Goal: Obtain resource: Obtain resource

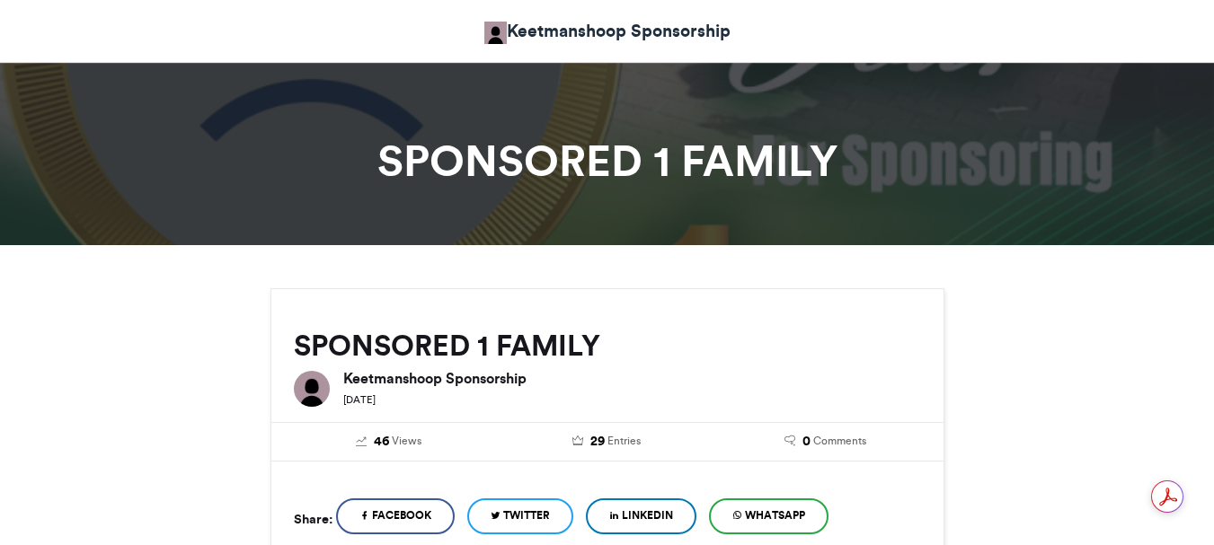
scroll to position [988, 0]
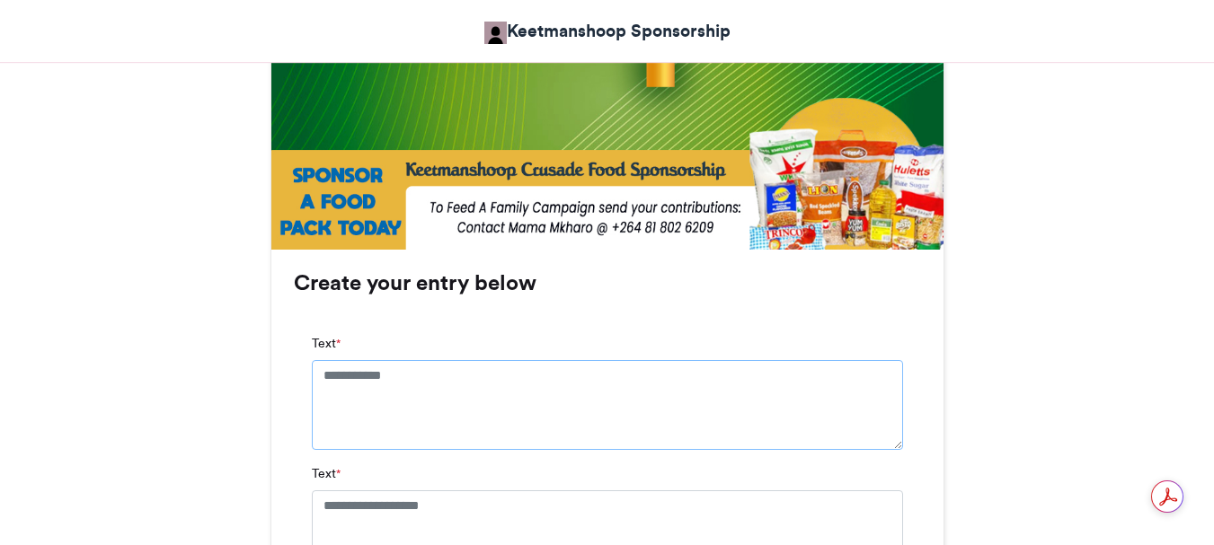
click at [323, 379] on textarea "Text *" at bounding box center [607, 405] width 591 height 90
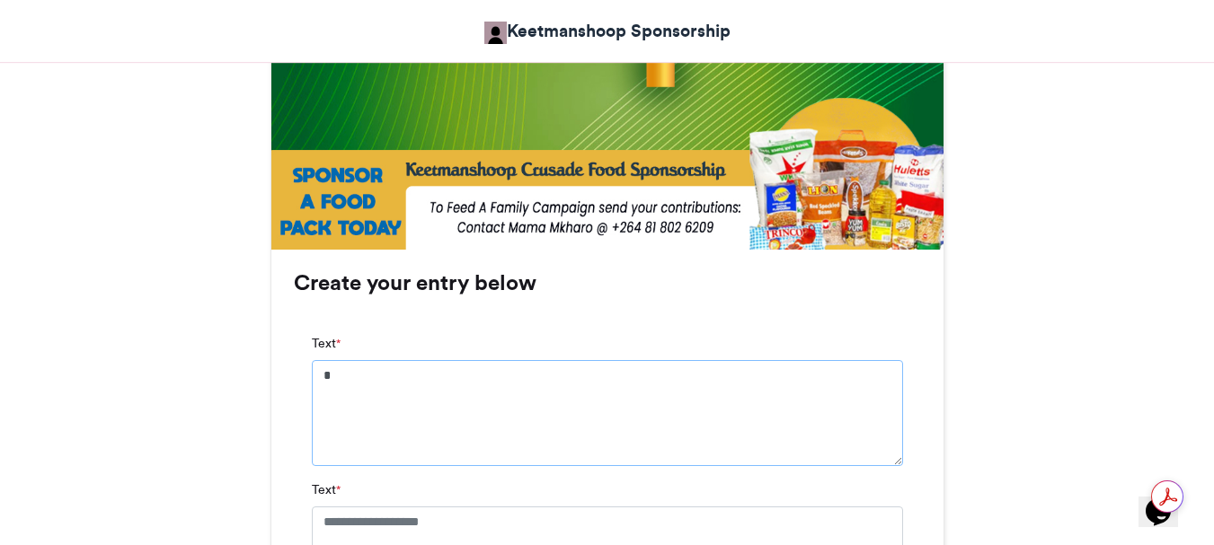
scroll to position [0, 0]
type textarea "**********"
click at [323, 517] on textarea "Text *" at bounding box center [607, 552] width 591 height 90
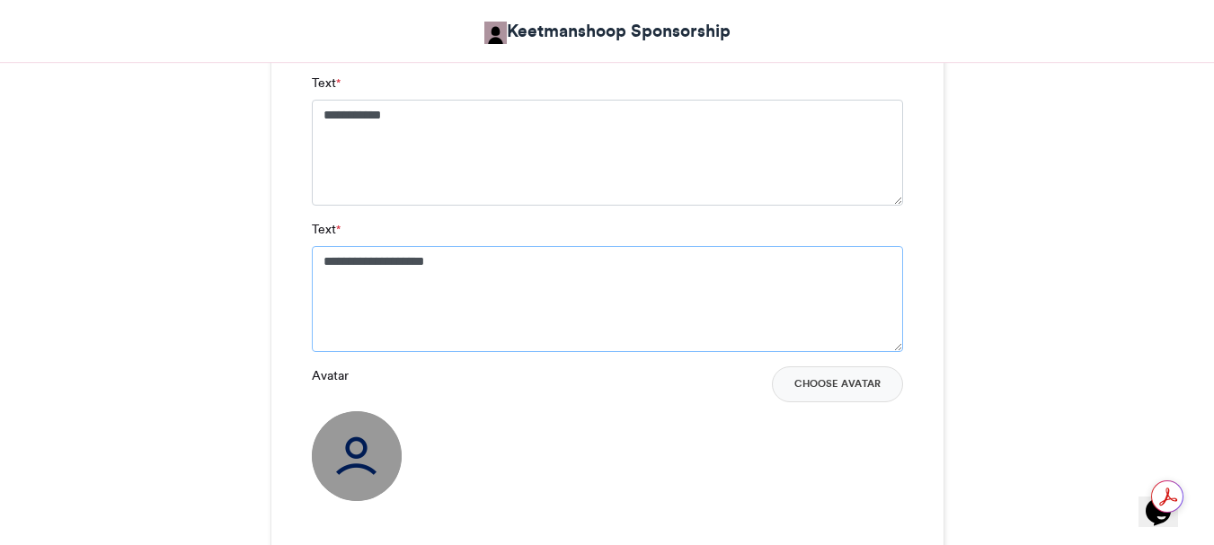
scroll to position [1258, 0]
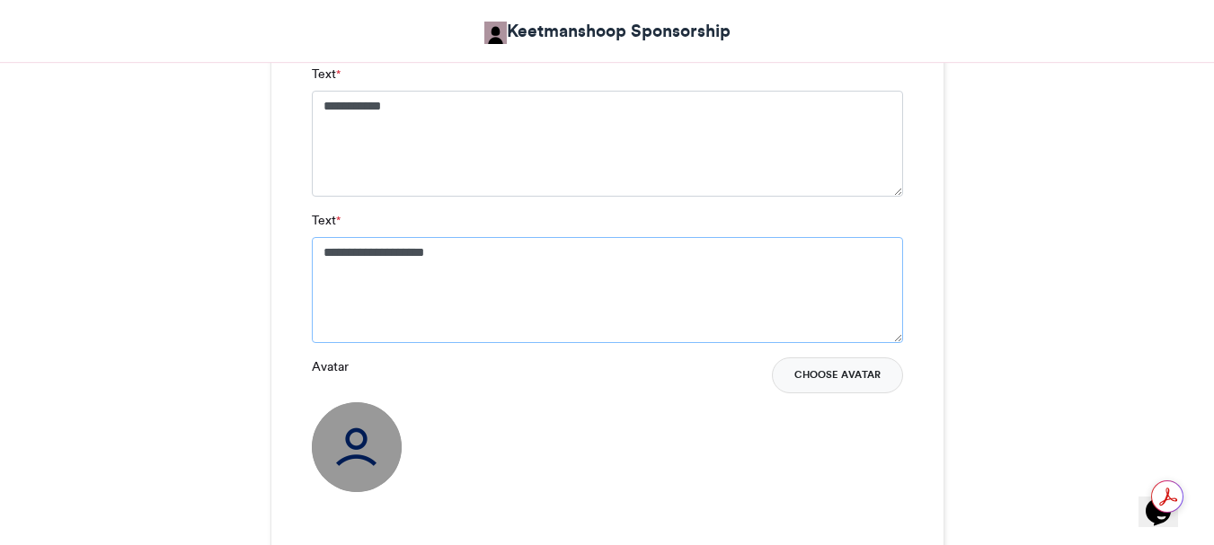
type textarea "**********"
click at [822, 373] on button "Choose Avatar" at bounding box center [837, 376] width 131 height 36
click at [846, 378] on button "Choose Avatar" at bounding box center [837, 376] width 131 height 36
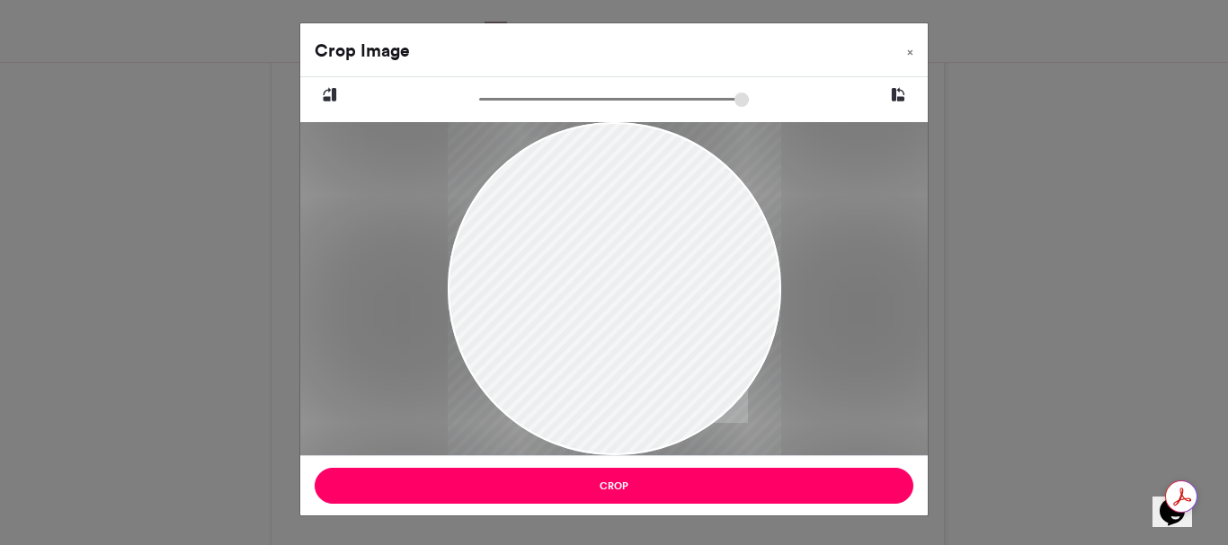
click at [567, 412] on div at bounding box center [614, 288] width 333 height 445
drag, startPoint x: 487, startPoint y: 263, endPoint x: 488, endPoint y: 321, distance: 57.5
click at [488, 321] on div at bounding box center [614, 342] width 333 height 445
type input "******"
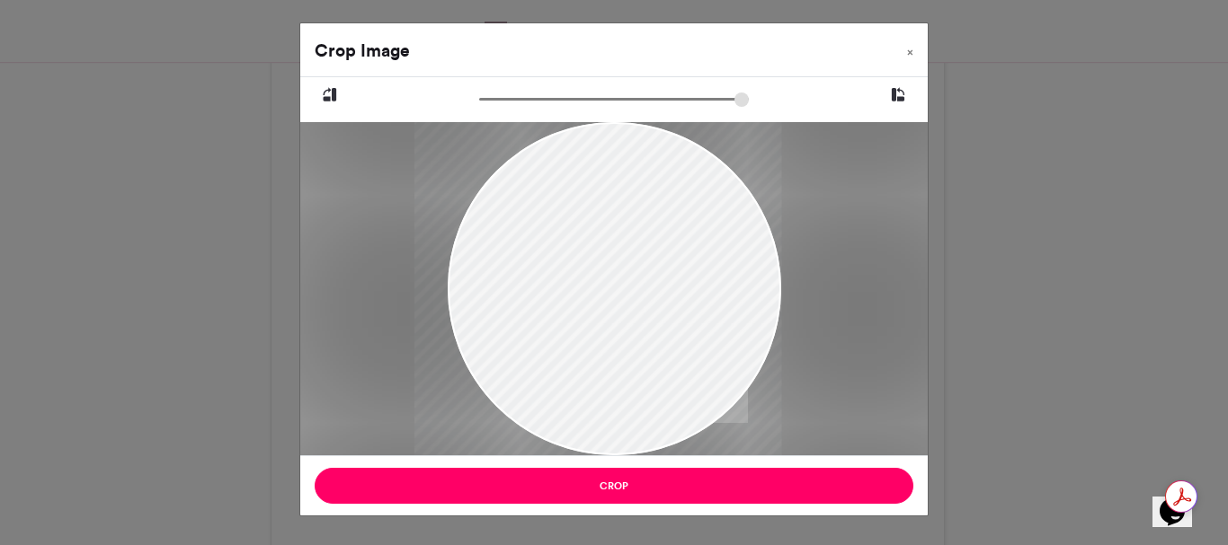
drag, startPoint x: 542, startPoint y: 313, endPoint x: 508, endPoint y: 304, distance: 35.3
click at [508, 304] on div at bounding box center [597, 338] width 367 height 489
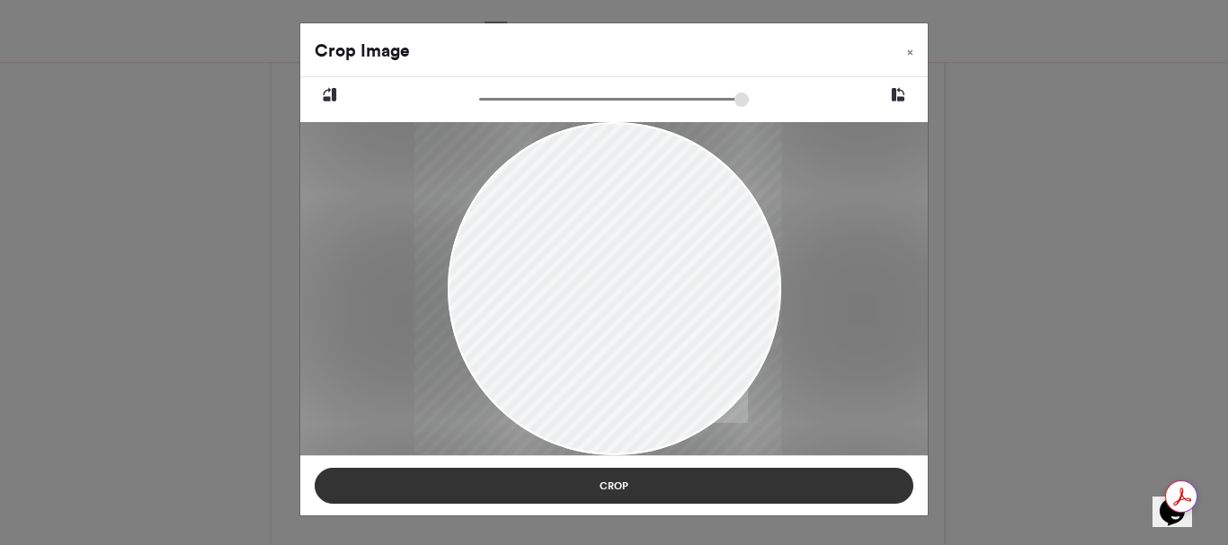
click at [599, 481] on button "Crop" at bounding box center [614, 486] width 598 height 36
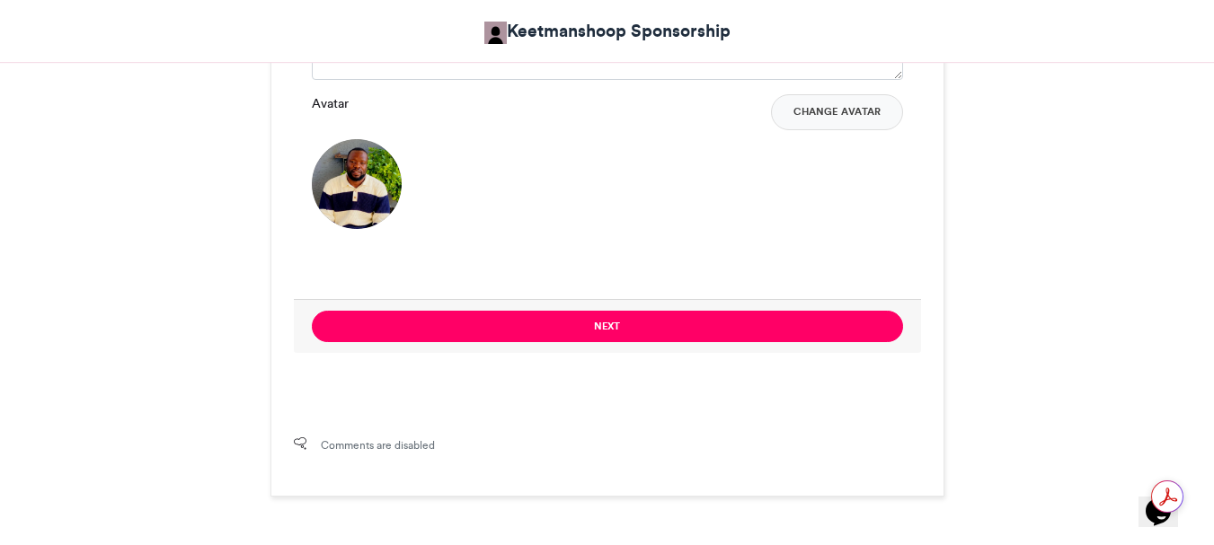
scroll to position [1668, 0]
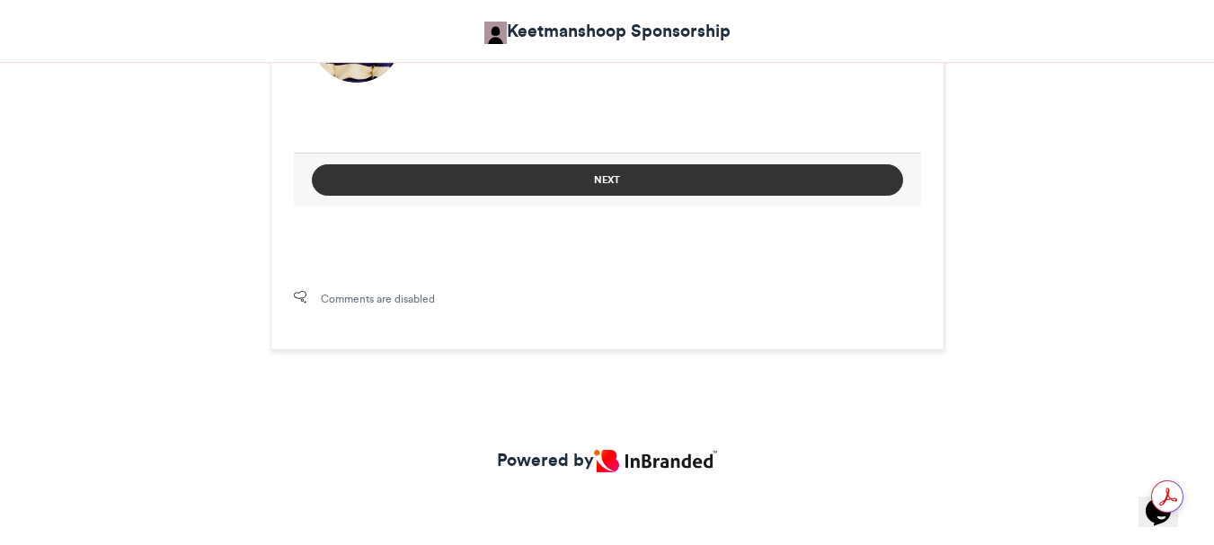
click at [605, 179] on button "Next" at bounding box center [607, 179] width 591 height 31
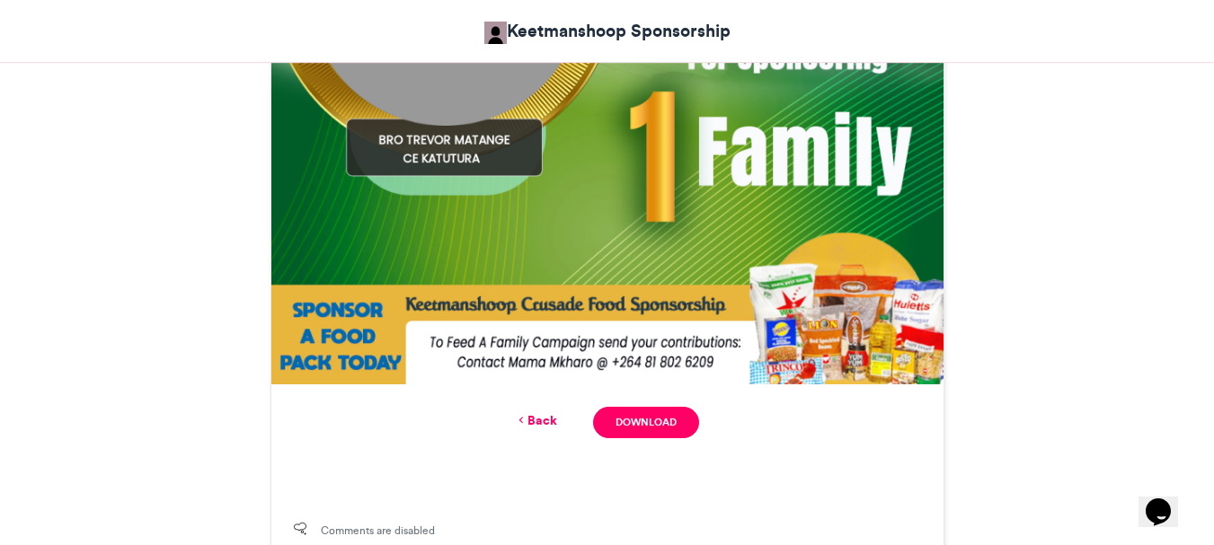
scroll to position [1061, 0]
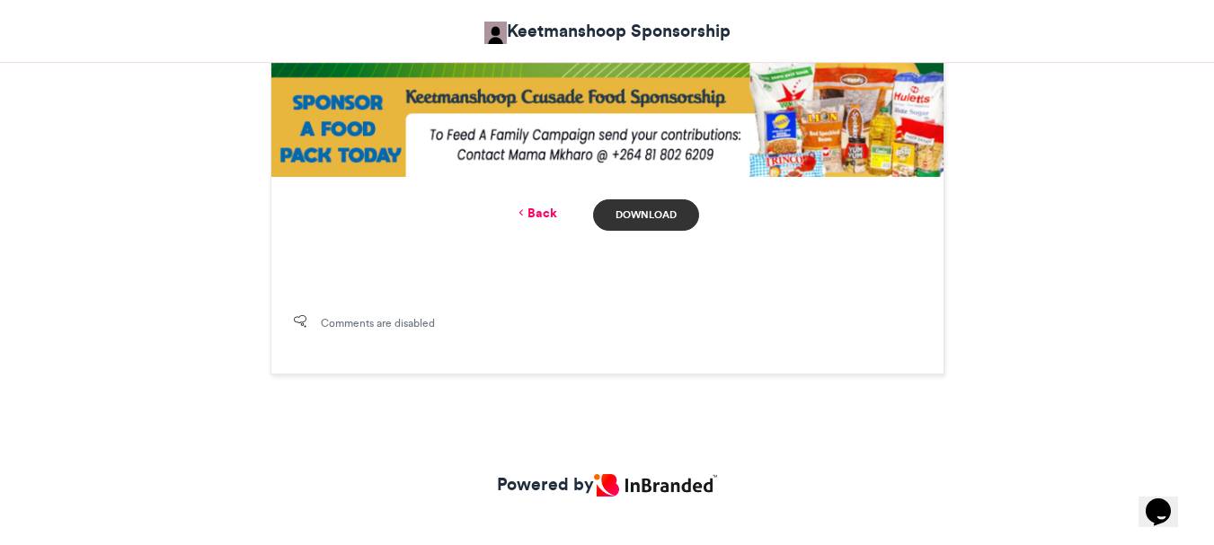
click at [622, 212] on link "Download" at bounding box center [645, 214] width 105 height 31
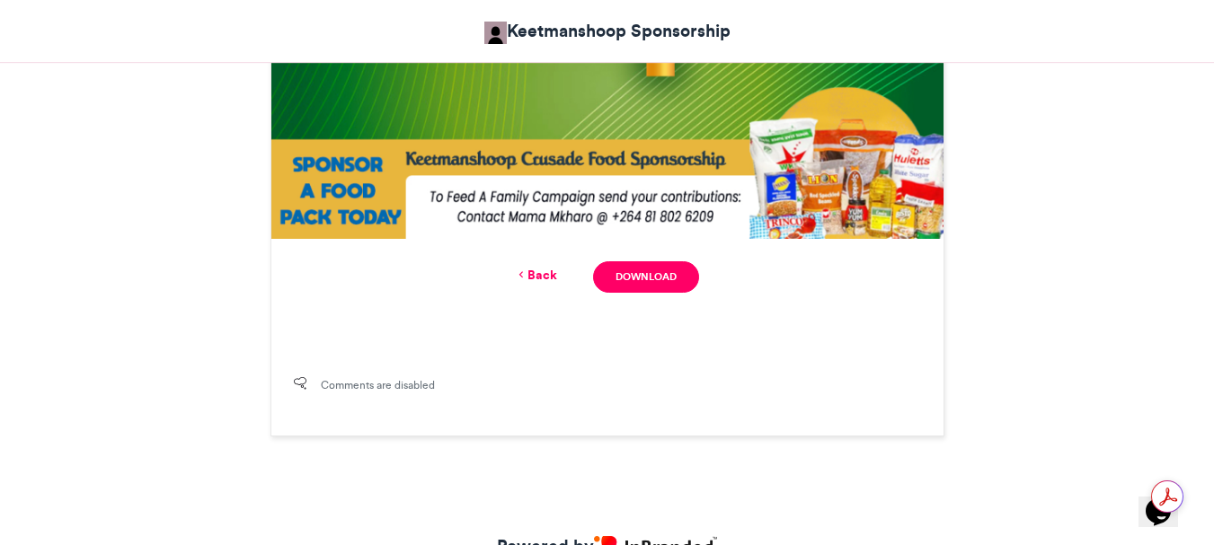
scroll to position [1086, 0]
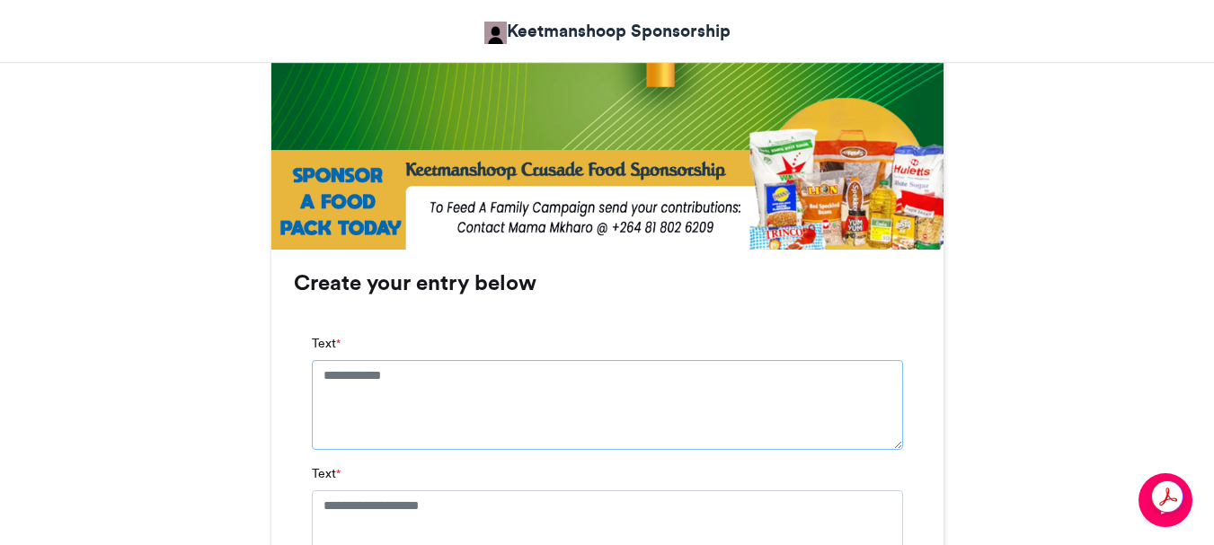
click at [321, 375] on textarea "Text *" at bounding box center [607, 405] width 591 height 90
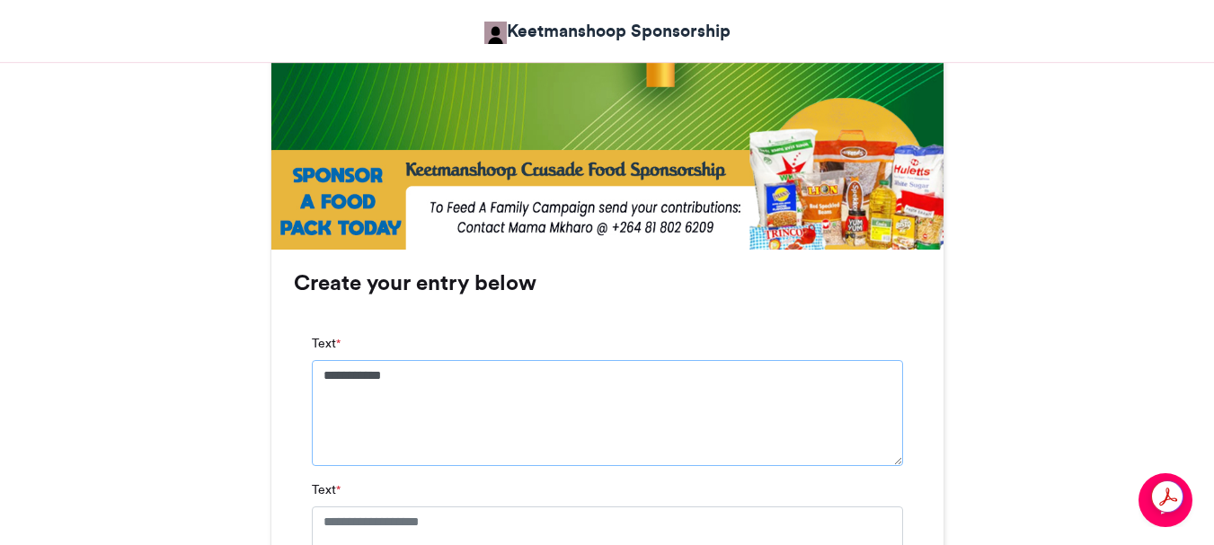
type textarea "**********"
click at [321, 519] on textarea "Text *" at bounding box center [607, 552] width 591 height 90
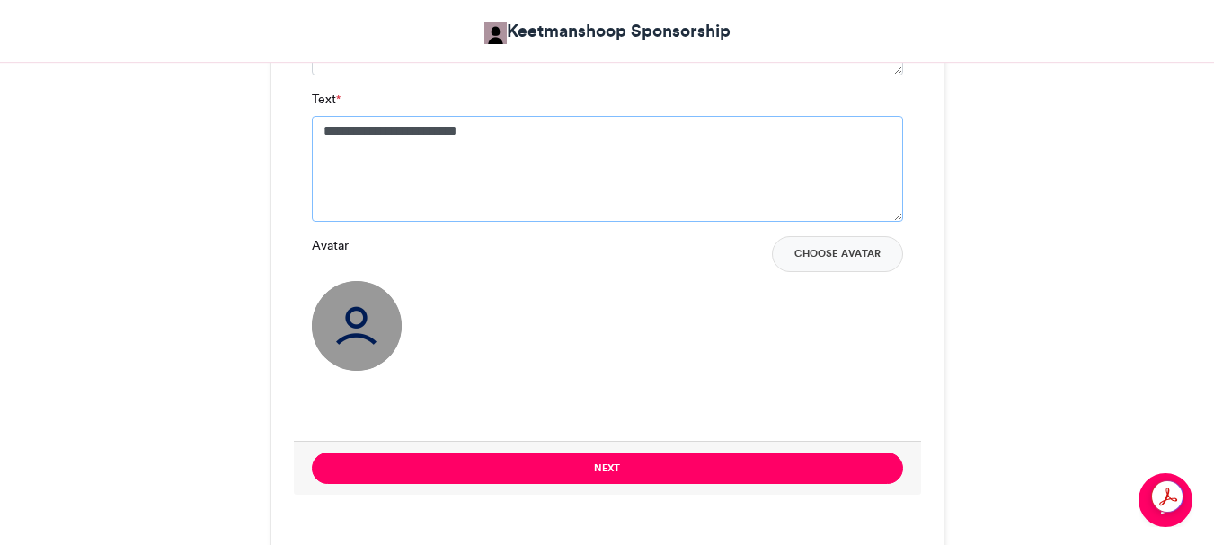
scroll to position [1438, 0]
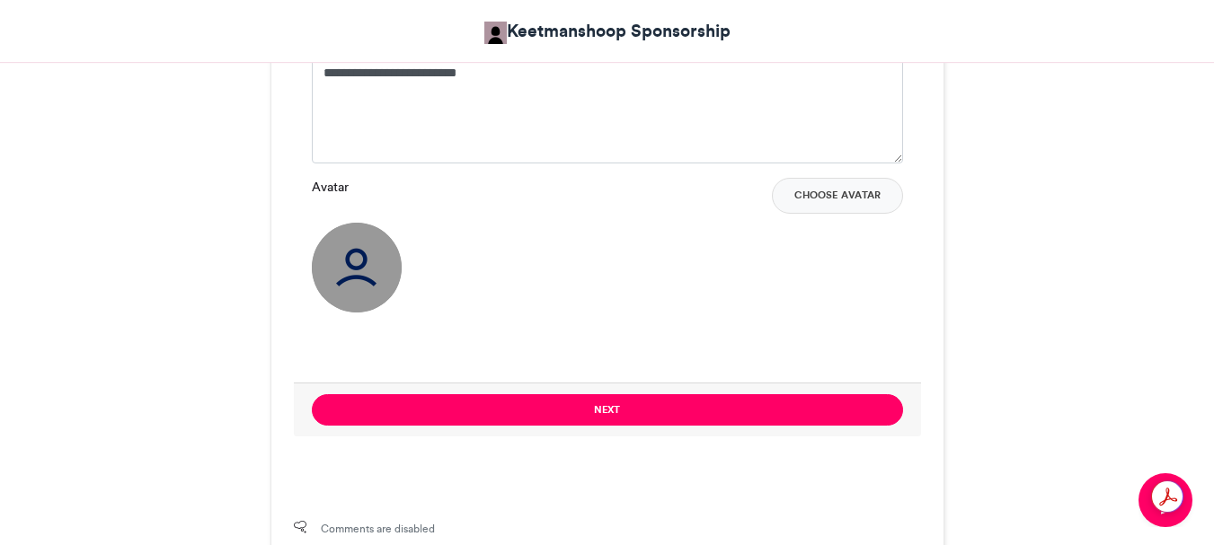
click at [630, 403] on button "Next" at bounding box center [607, 409] width 591 height 31
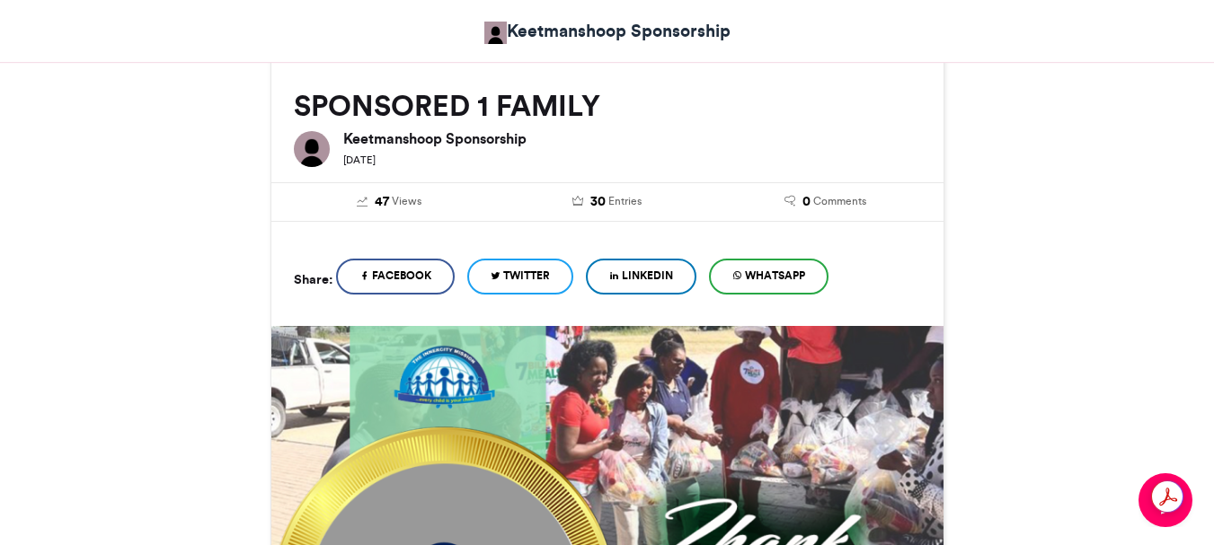
scroll to position [893, 0]
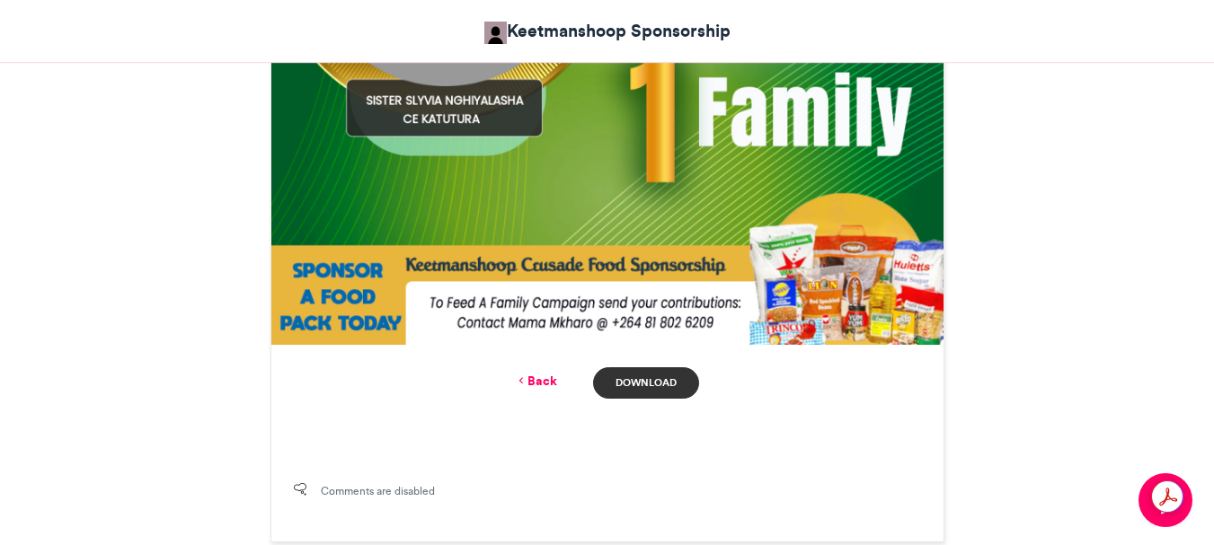
click at [658, 381] on link "Download" at bounding box center [645, 383] width 105 height 31
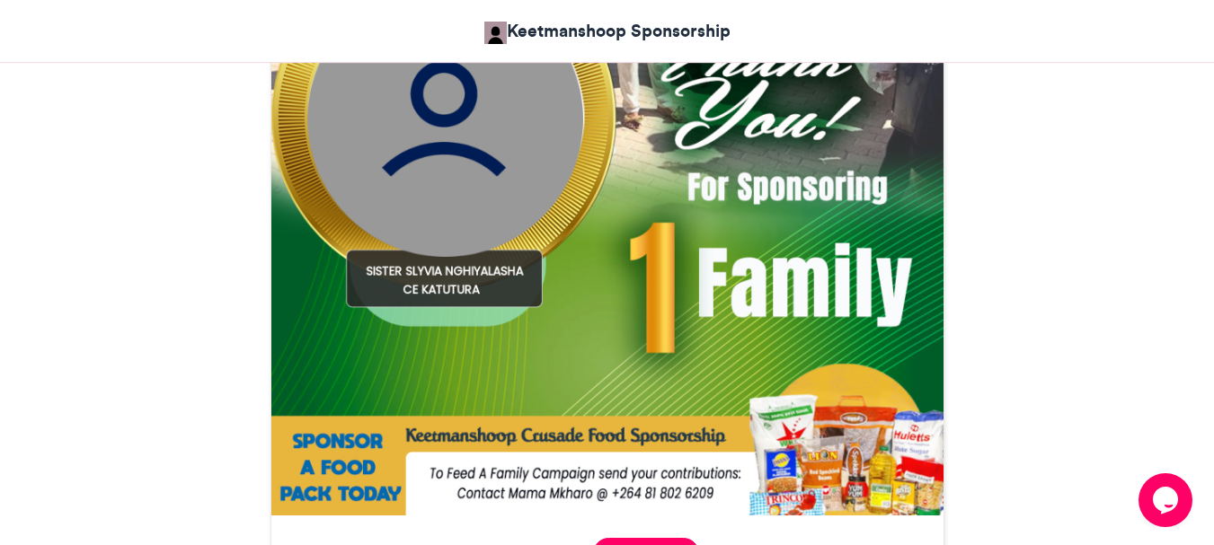
scroll to position [803, 0]
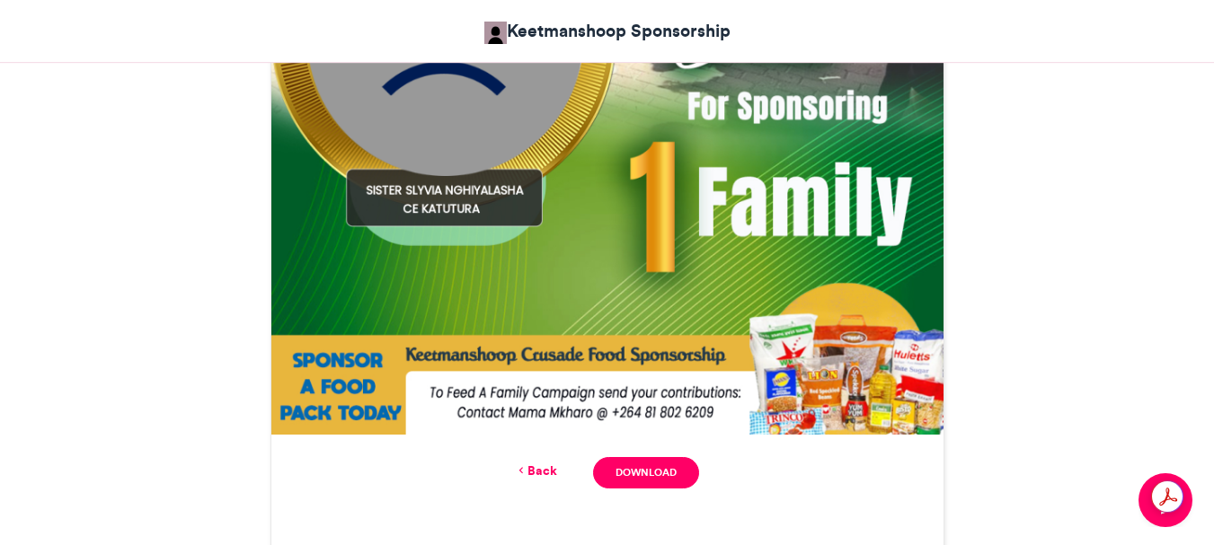
click at [521, 468] on icon at bounding box center [521, 471] width 13 height 16
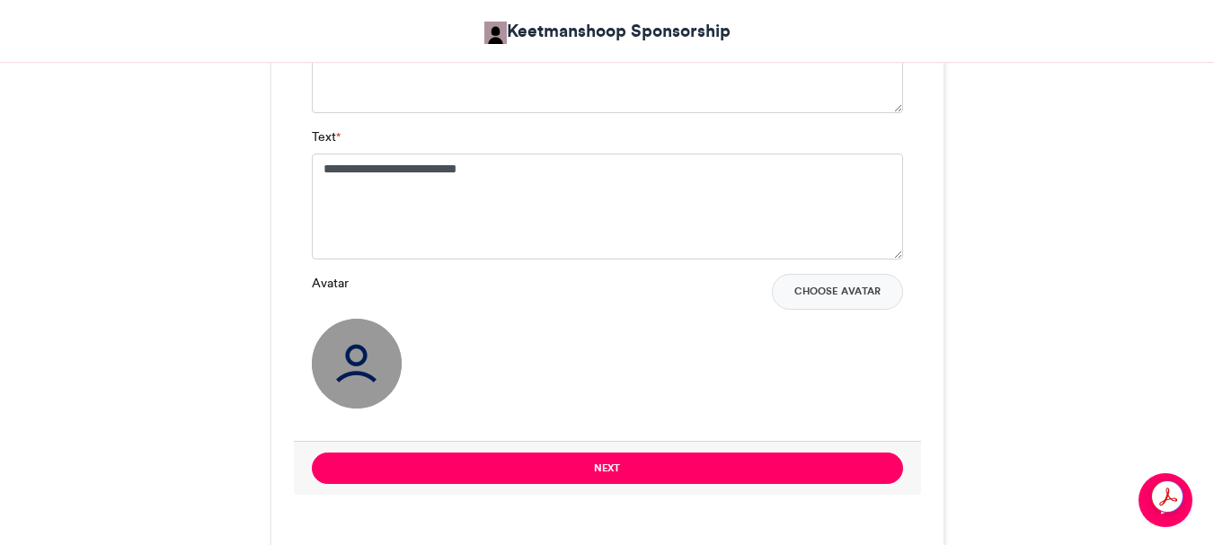
scroll to position [1343, 0]
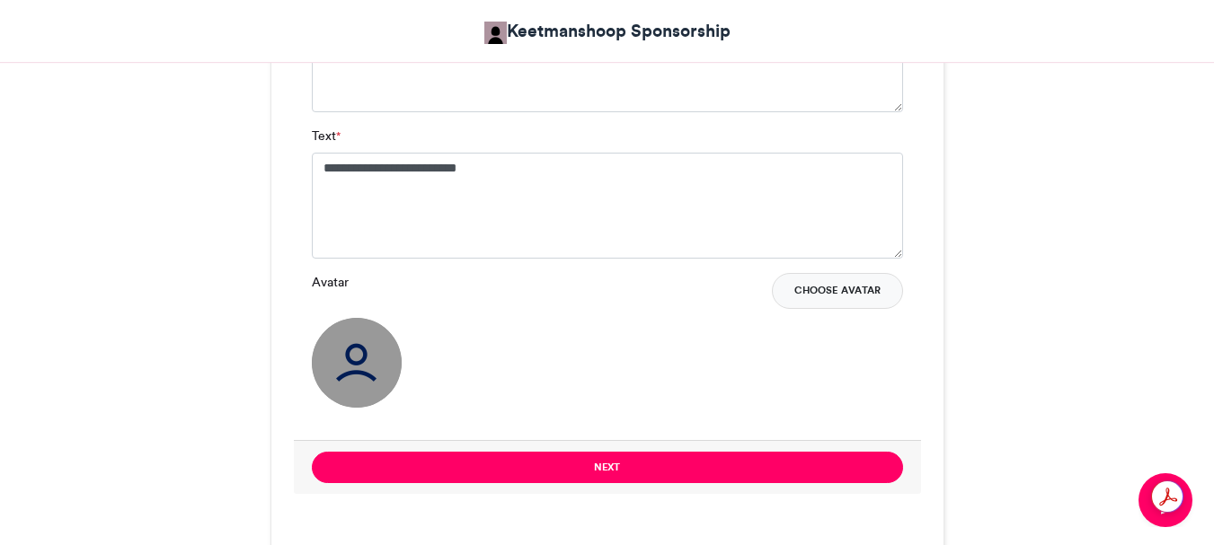
click at [821, 290] on button "Choose Avatar" at bounding box center [837, 291] width 131 height 36
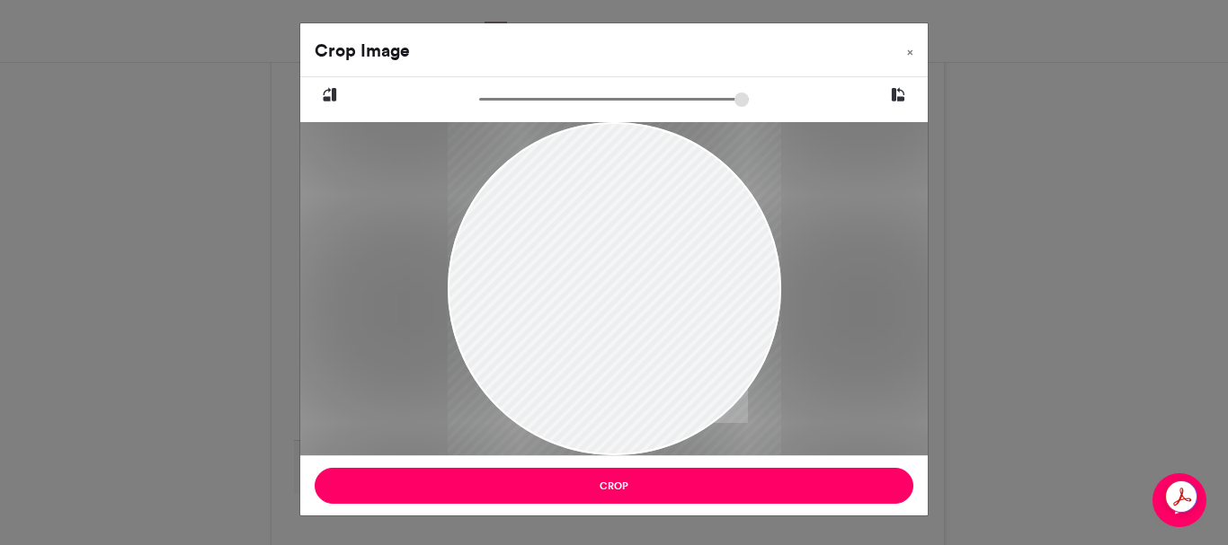
drag, startPoint x: 568, startPoint y: 177, endPoint x: 528, endPoint y: 270, distance: 101.5
click at [528, 270] on div at bounding box center [613, 343] width 333 height 444
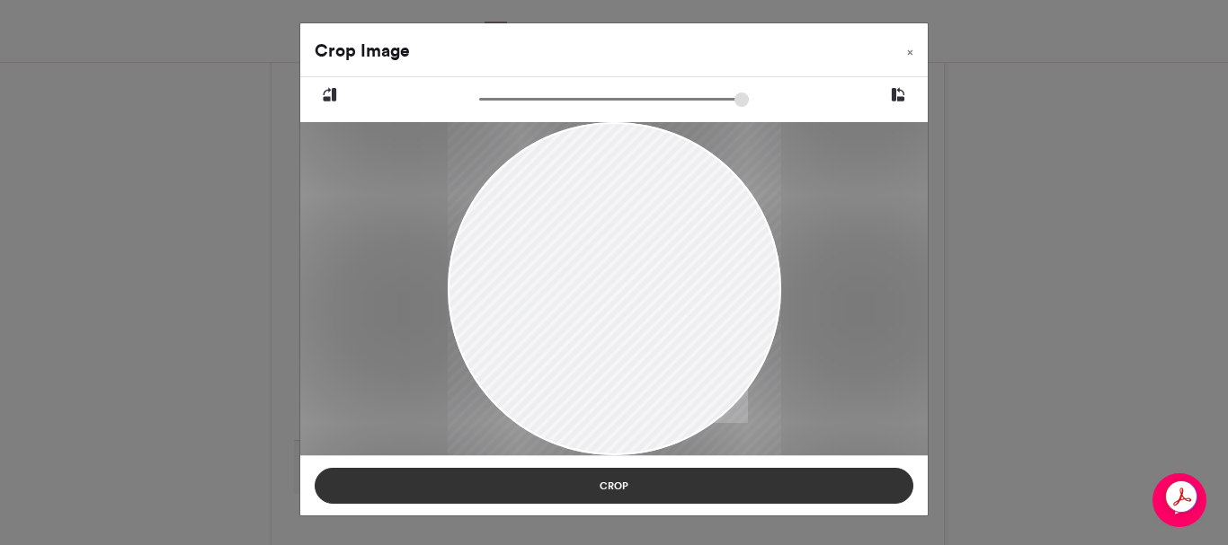
click at [602, 485] on button "Crop" at bounding box center [614, 486] width 598 height 36
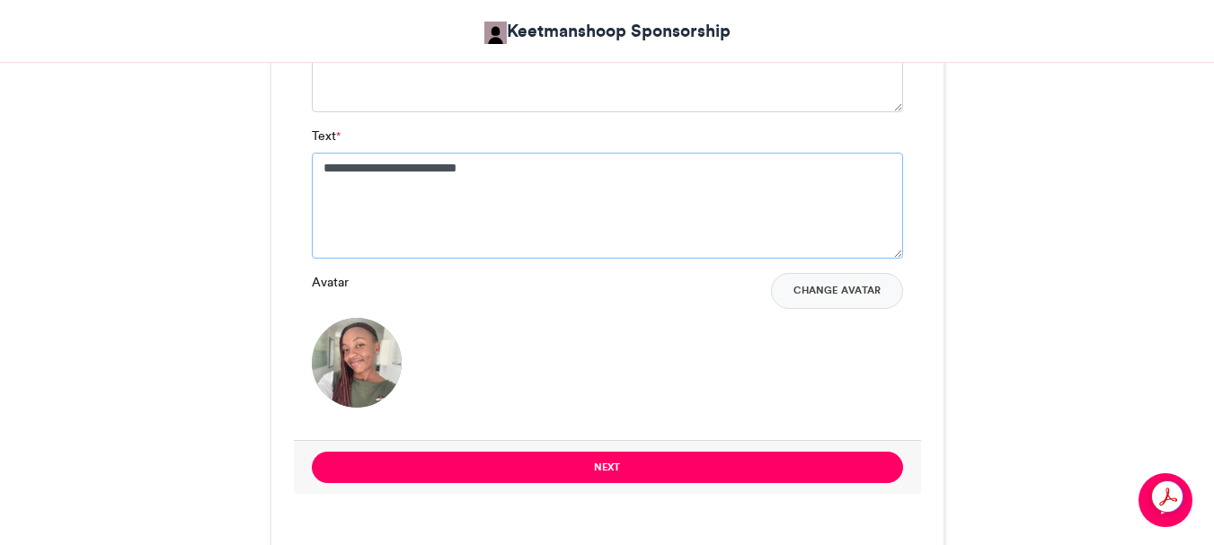
click at [390, 169] on textarea "**********" at bounding box center [607, 206] width 591 height 106
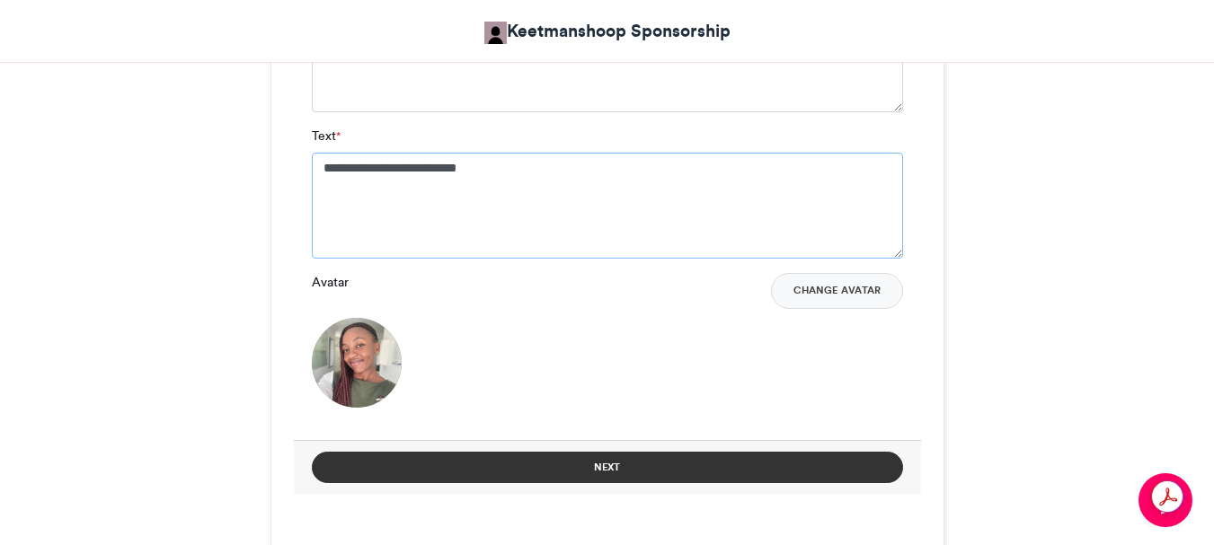
type textarea "**********"
click at [612, 464] on button "Next" at bounding box center [607, 467] width 591 height 31
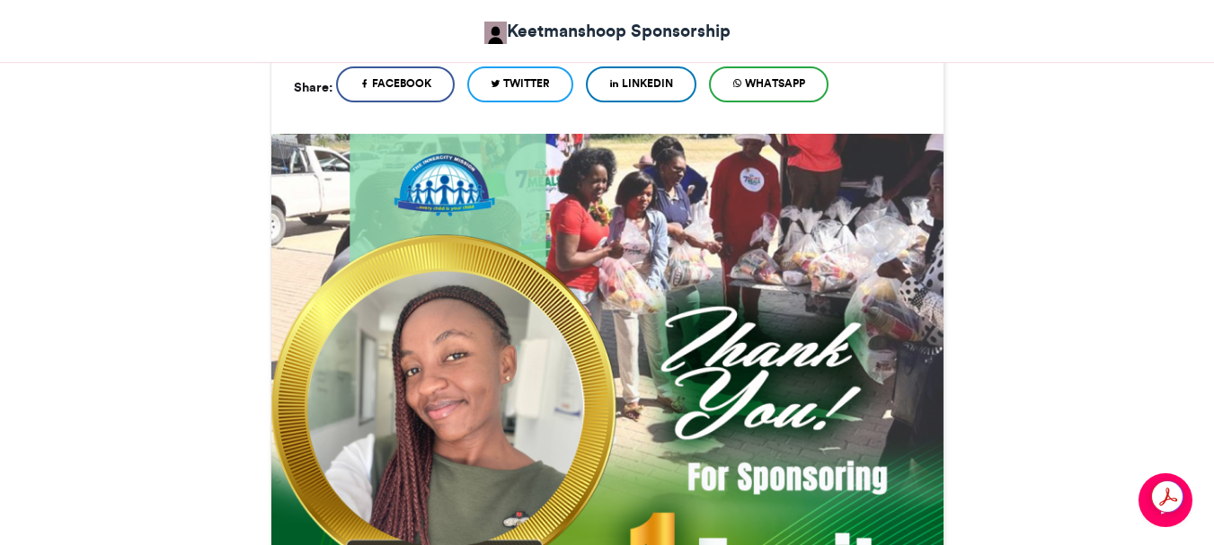
scroll to position [1086, 0]
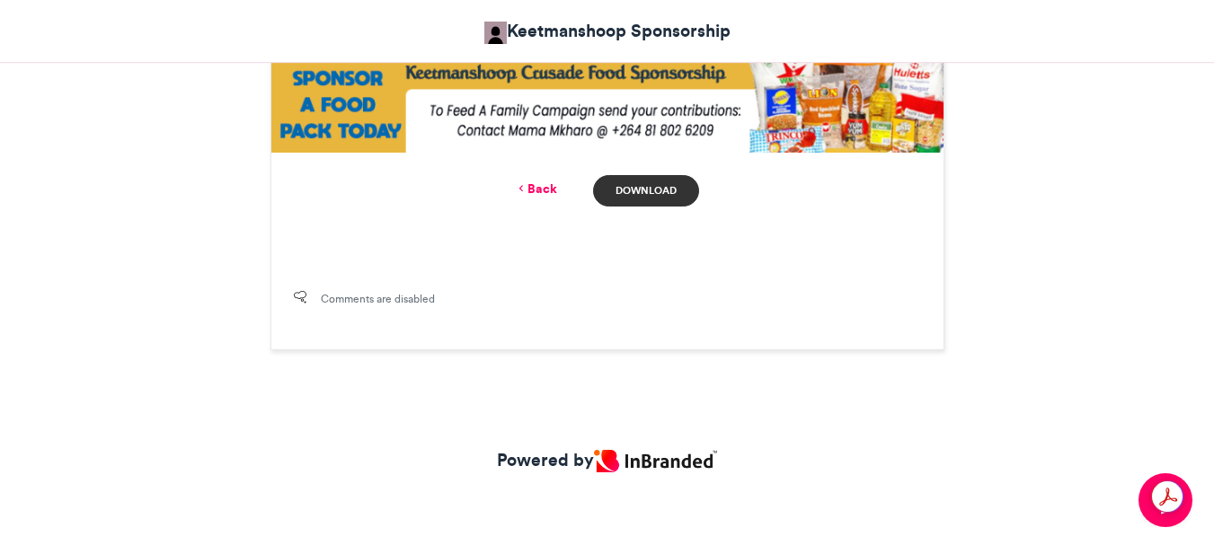
click at [629, 182] on link "Download" at bounding box center [645, 190] width 105 height 31
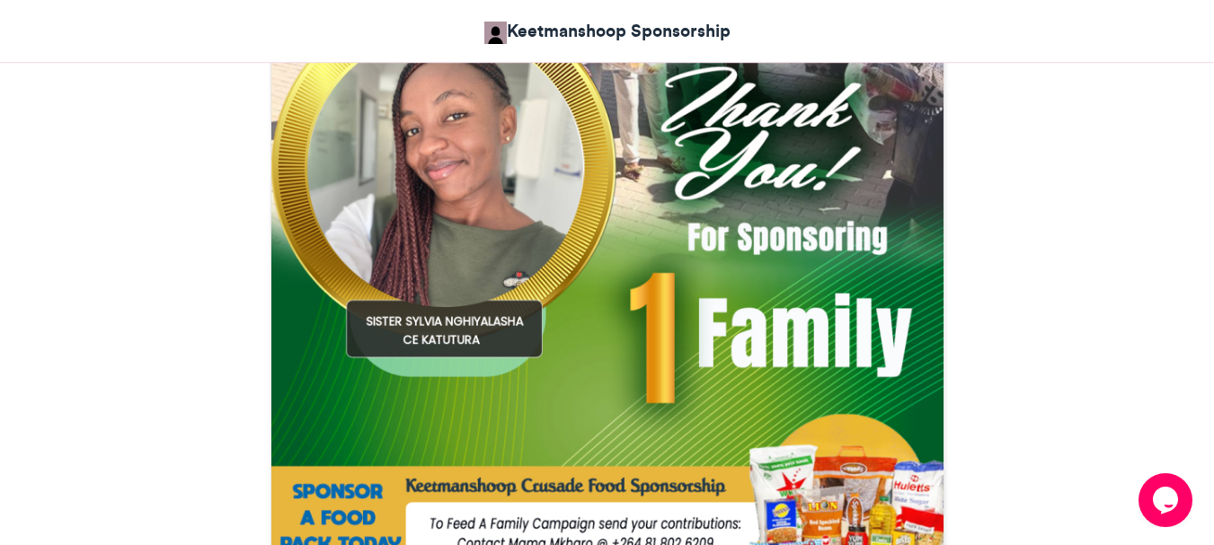
scroll to position [636, 0]
